Goal: Transaction & Acquisition: Download file/media

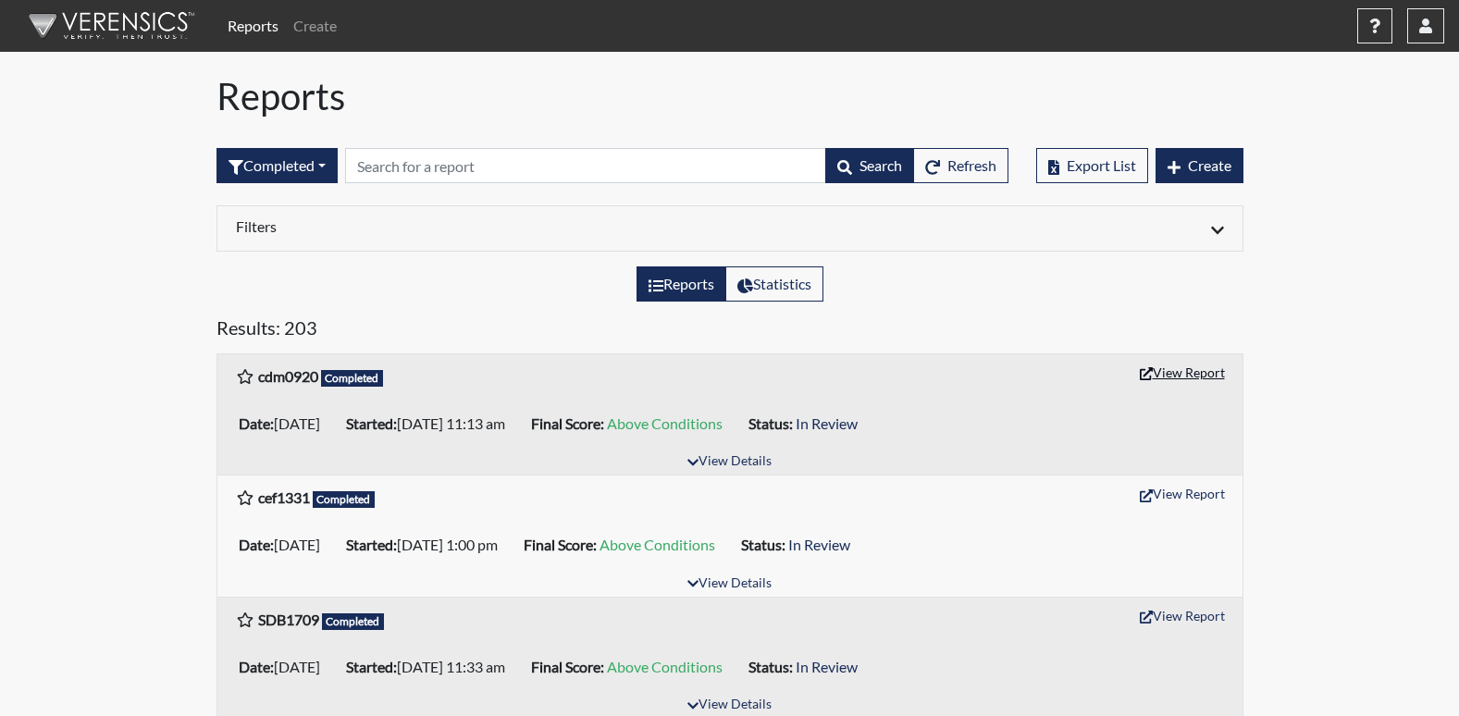
click at [1194, 367] on button "View Report" at bounding box center [1183, 372] width 102 height 29
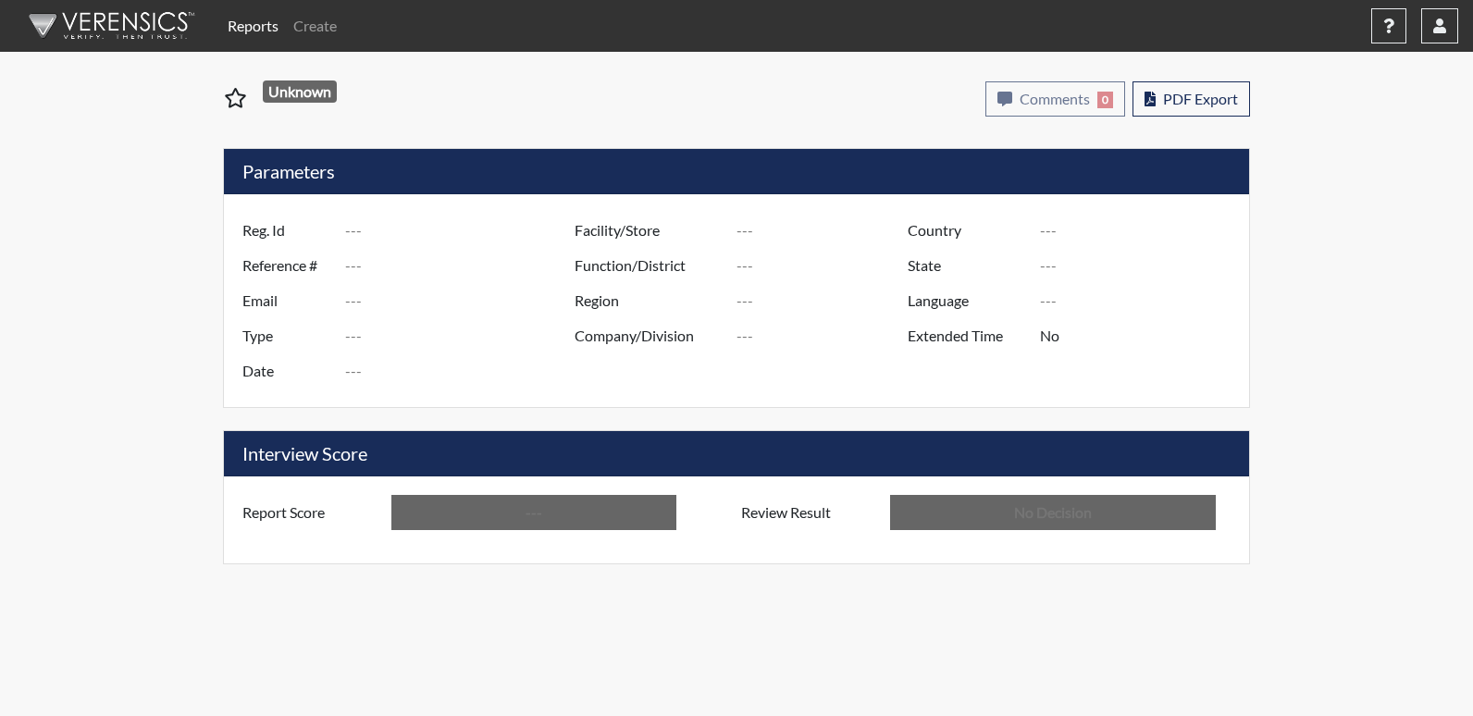
type input "cdm0920"
type input "51173"
type input "---"
type input "Corrections Pre-Employment"
type input "[DATE]"
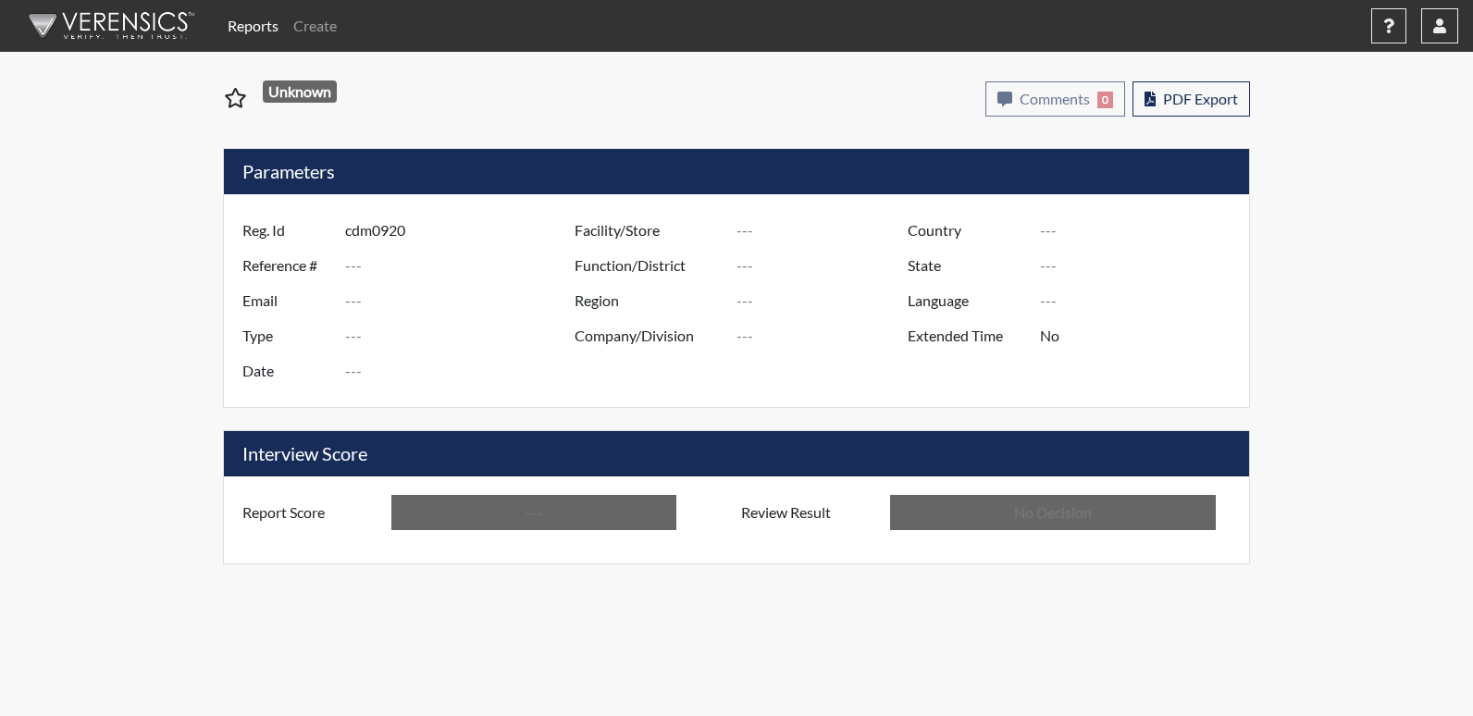
type input "Central SP"
type input "[GEOGRAPHIC_DATA]"
type input "[US_STATE]"
type input "English"
type input "Above Conditions"
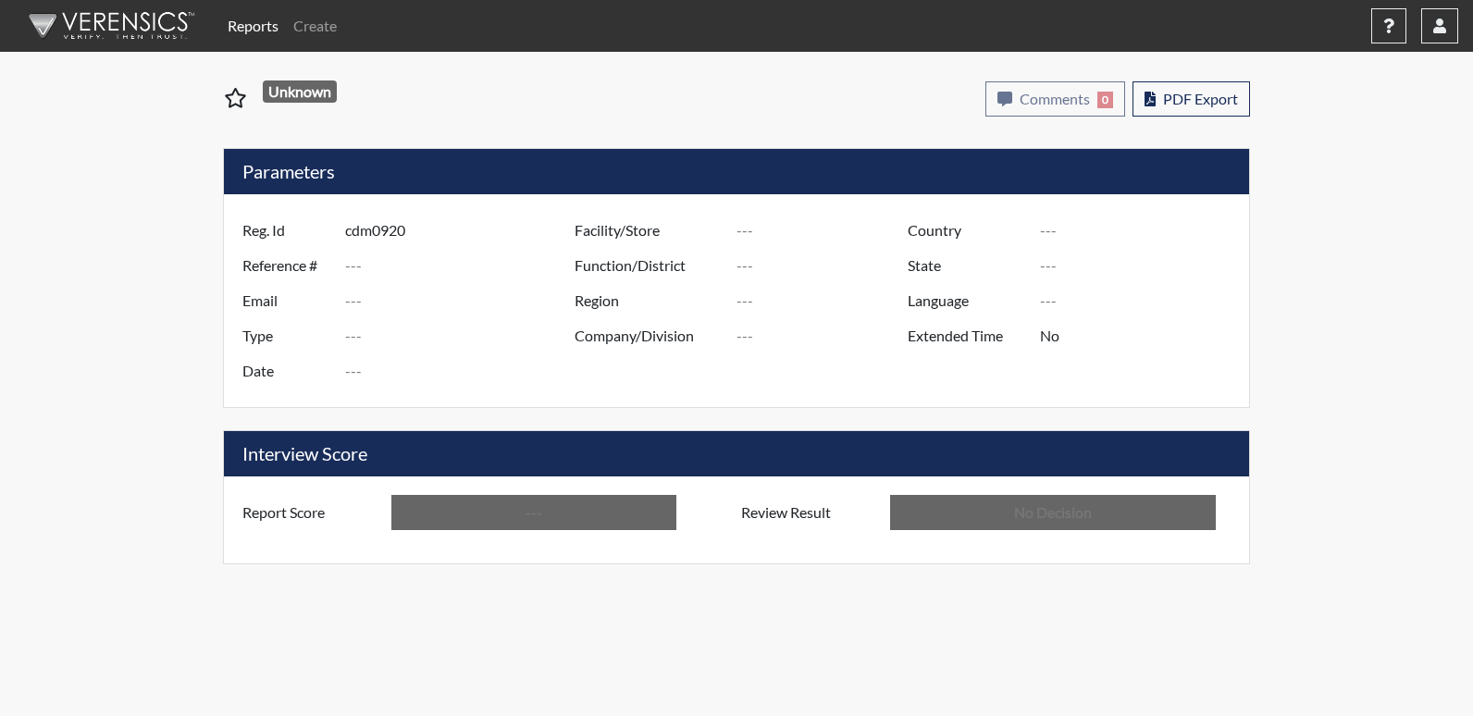
type input "In Review"
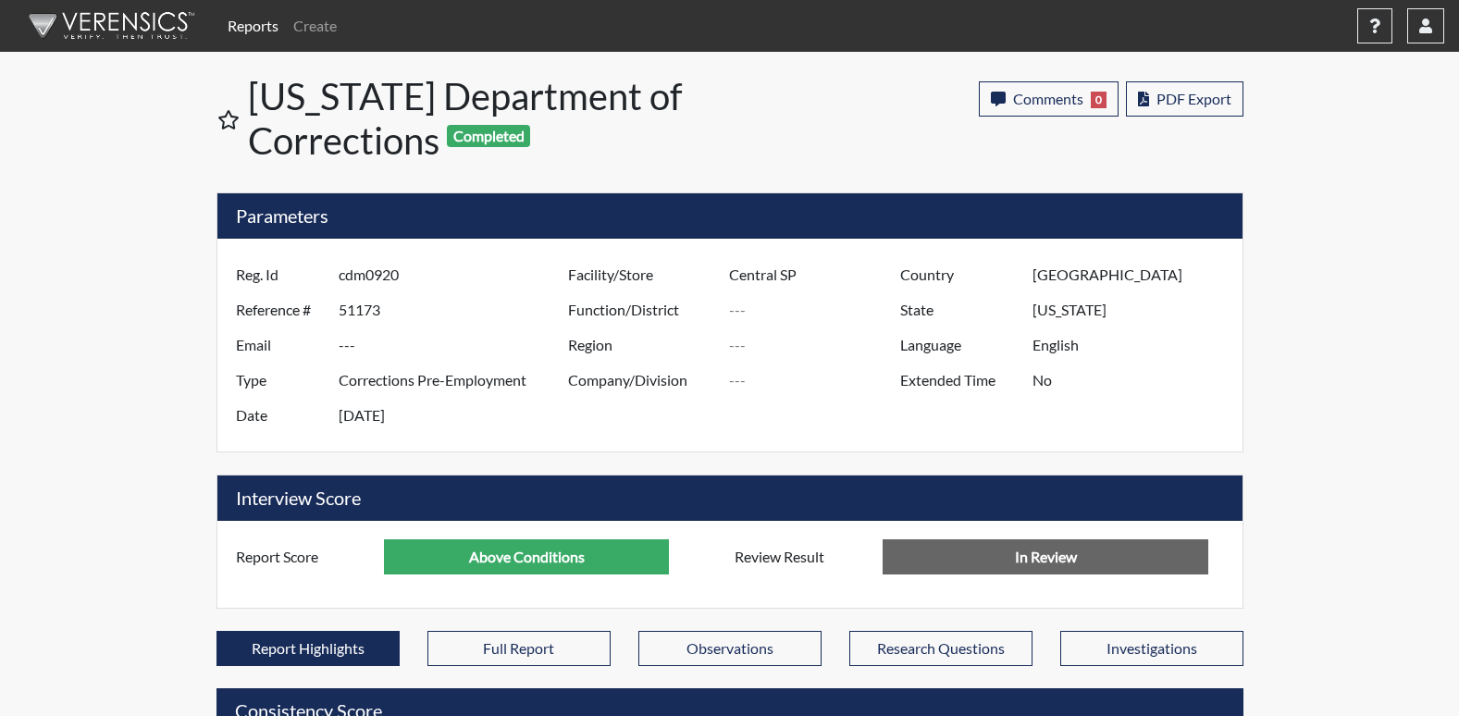
scroll to position [307, 769]
click at [1196, 100] on span "PDF Export" at bounding box center [1194, 99] width 75 height 18
